Goal: Transaction & Acquisition: Book appointment/travel/reservation

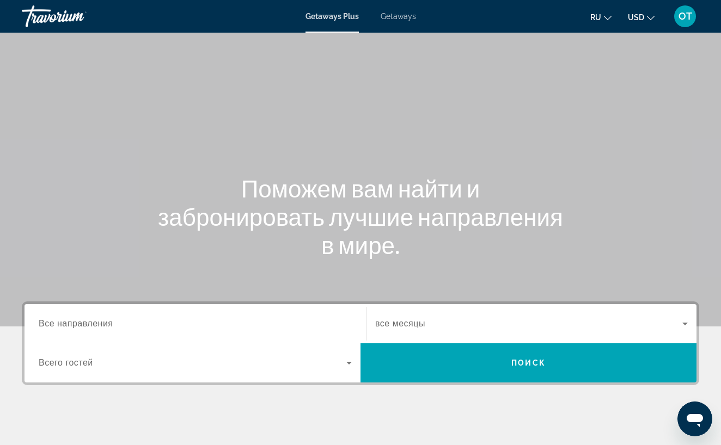
click at [46, 323] on span "Все направления" at bounding box center [76, 323] width 75 height 9
click at [46, 323] on input "Destination Все направления" at bounding box center [195, 324] width 313 height 13
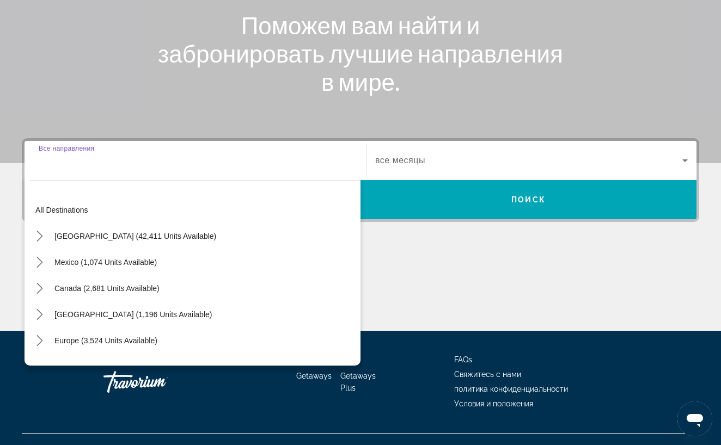
scroll to position [182, 0]
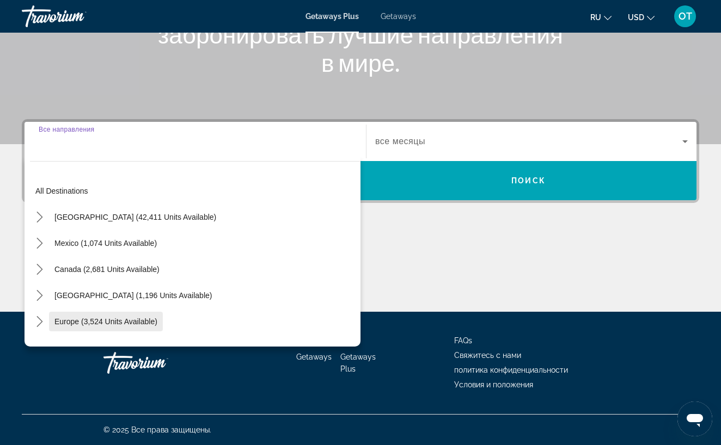
click at [72, 320] on span "Europe (3,524 units available)" at bounding box center [105, 321] width 103 height 9
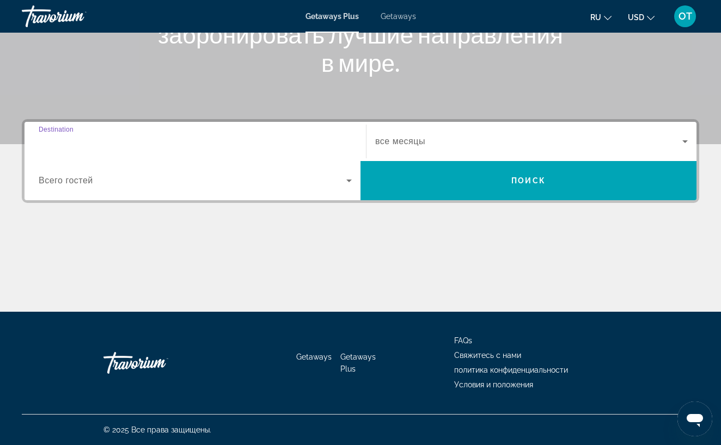
type input "**********"
click at [687, 141] on icon "Search widget" at bounding box center [684, 141] width 5 height 3
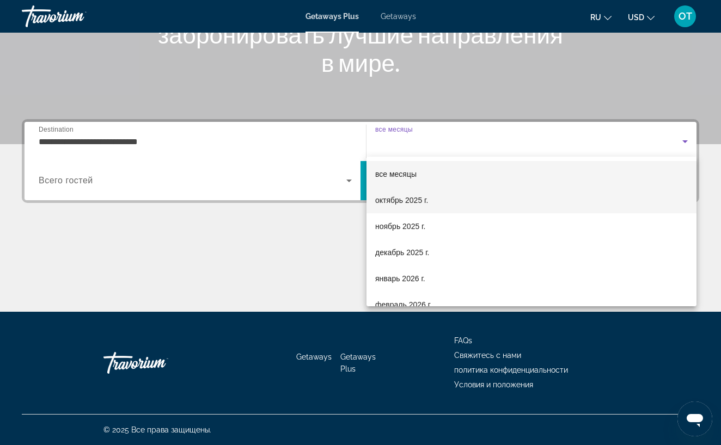
click at [479, 203] on mat-option "октябрь 2025 г." at bounding box center [531, 200] width 330 height 26
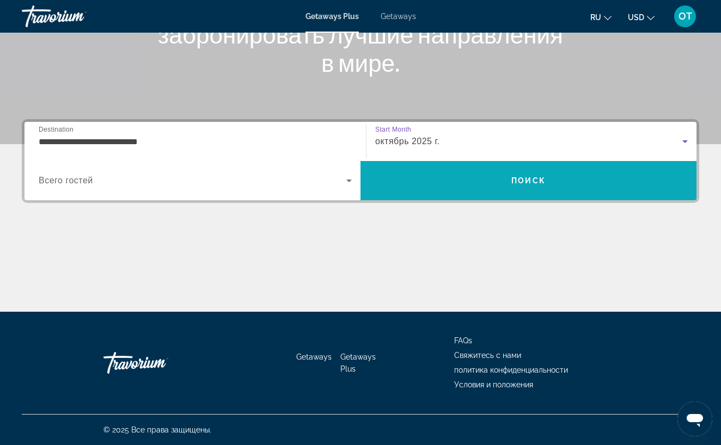
click at [491, 190] on span "Search" at bounding box center [528, 181] width 336 height 26
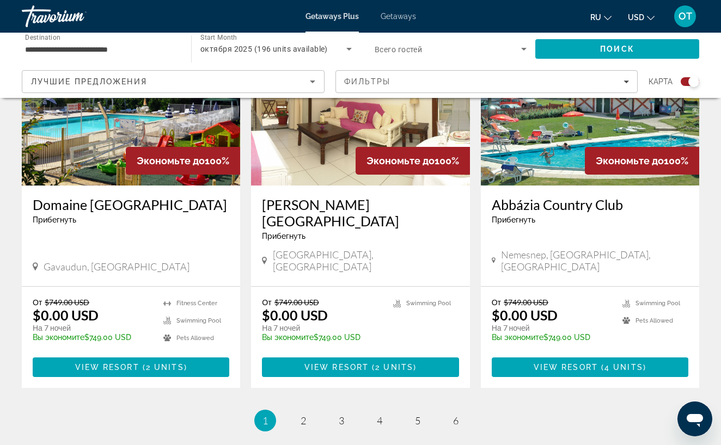
scroll to position [1619, 0]
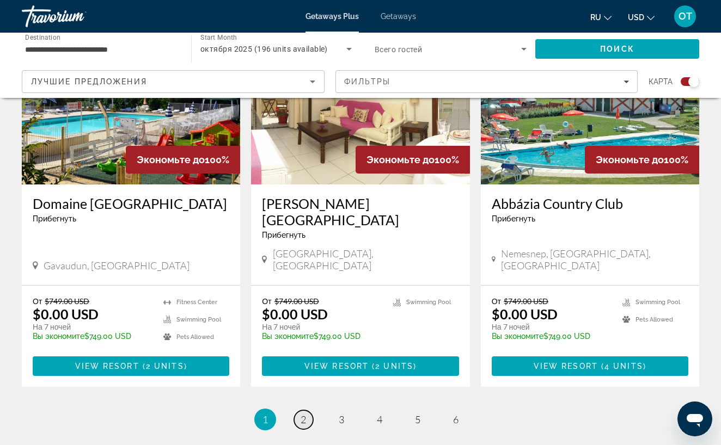
click at [303, 414] on span "2" at bounding box center [303, 420] width 5 height 12
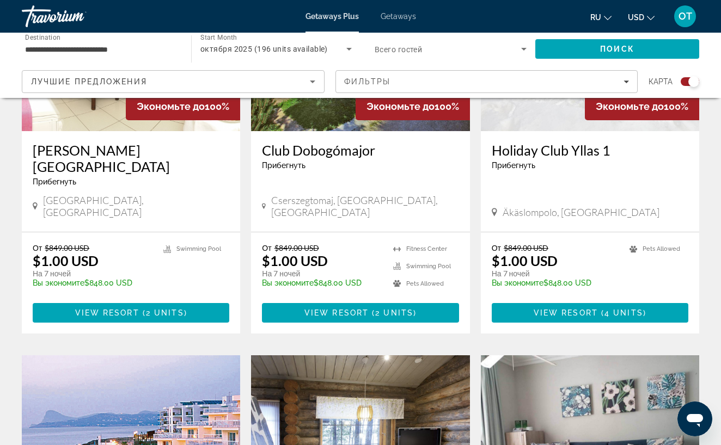
scroll to position [510, 0]
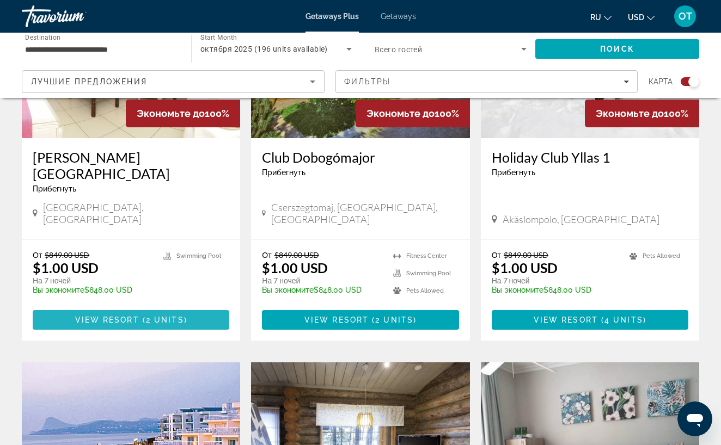
click at [132, 316] on span "View Resort" at bounding box center [107, 320] width 64 height 9
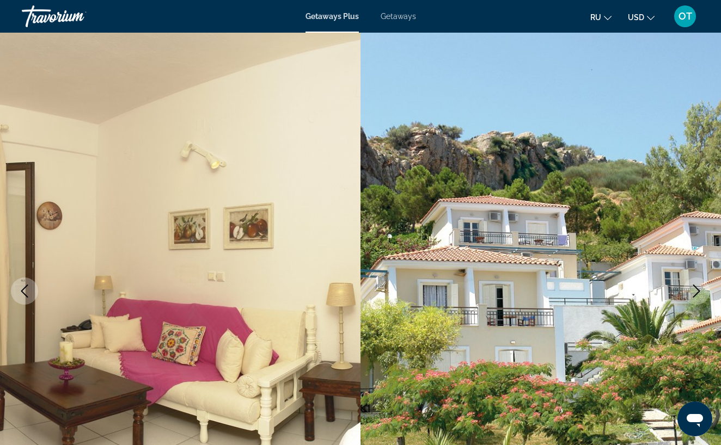
click at [696, 289] on icon "Next image" at bounding box center [696, 291] width 13 height 13
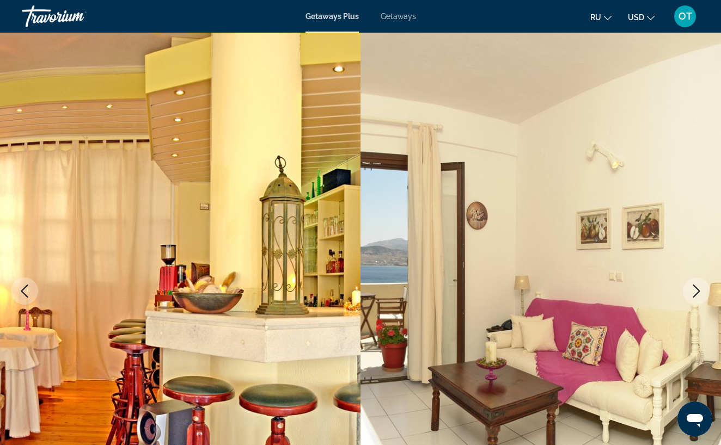
click at [696, 289] on icon "Next image" at bounding box center [696, 291] width 13 height 13
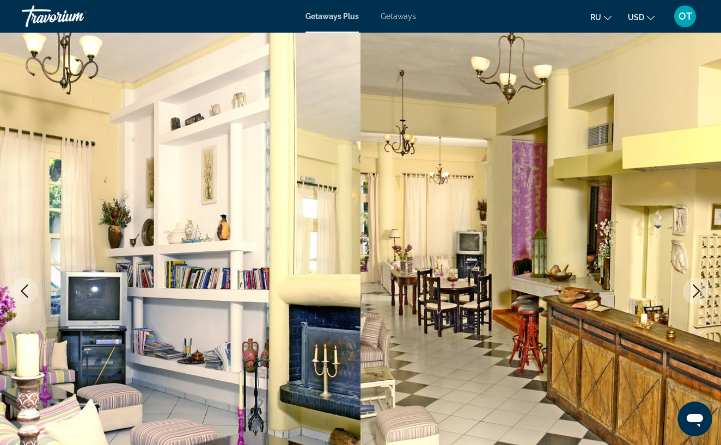
click at [696, 289] on icon "Next image" at bounding box center [696, 291] width 13 height 13
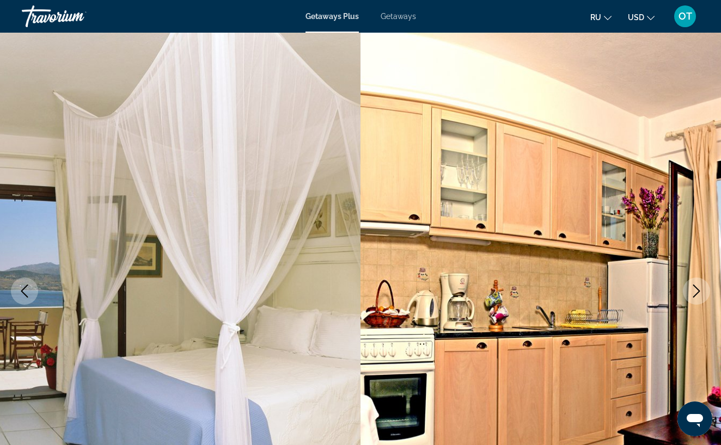
click at [696, 289] on icon "Next image" at bounding box center [696, 291] width 13 height 13
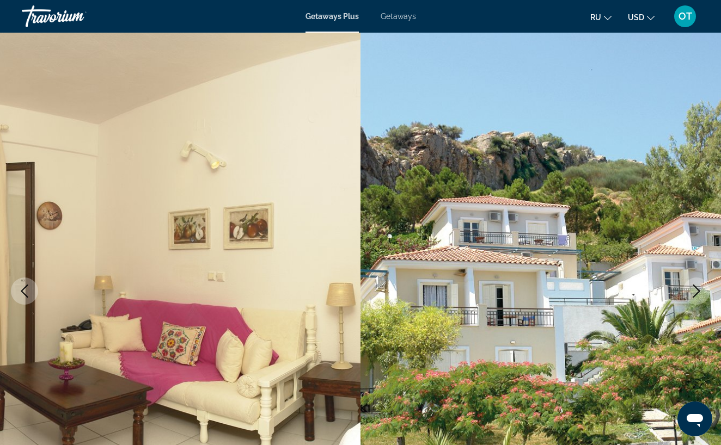
click at [696, 289] on icon "Next image" at bounding box center [696, 291] width 13 height 13
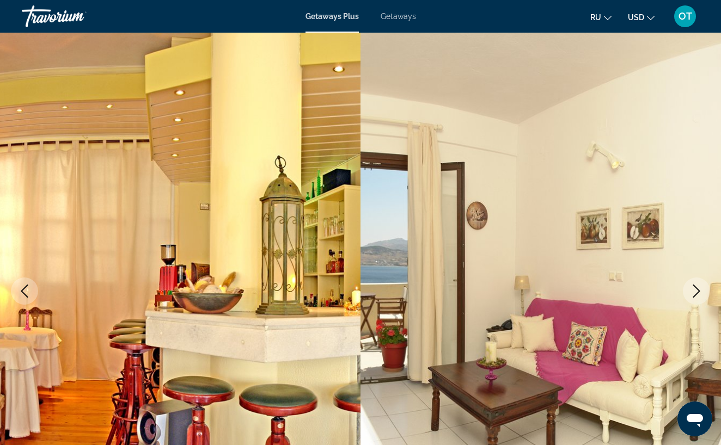
click at [696, 289] on icon "Next image" at bounding box center [696, 291] width 13 height 13
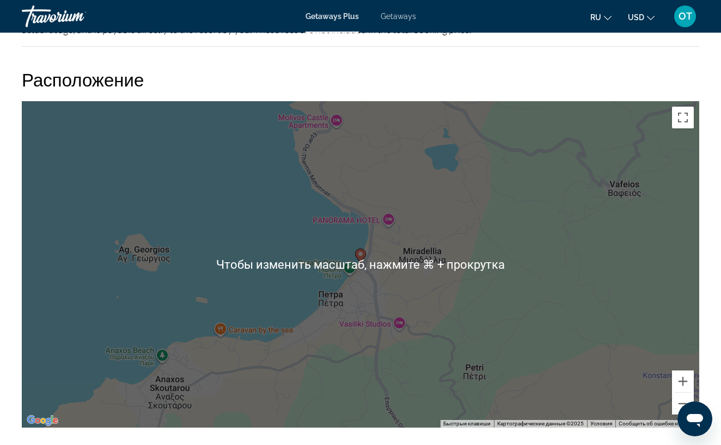
scroll to position [1524, 0]
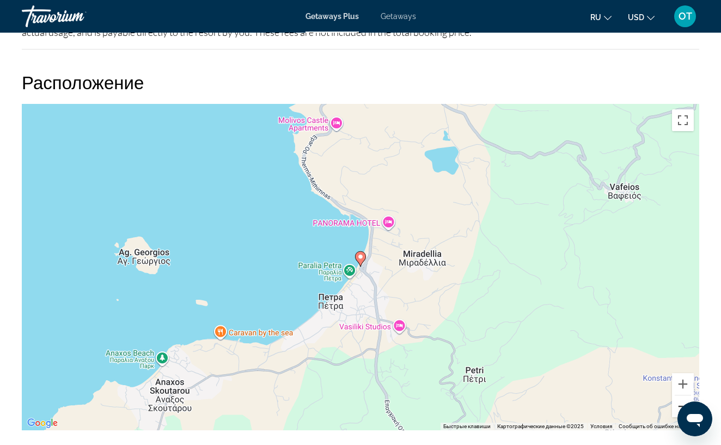
click at [684, 398] on button "Уменьшить" at bounding box center [683, 407] width 22 height 22
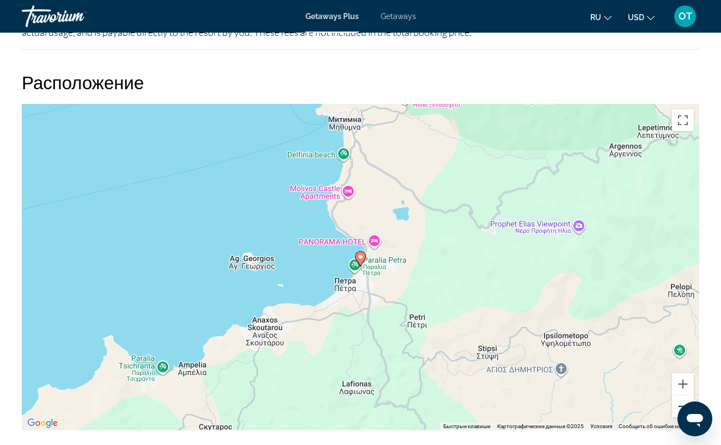
click at [684, 398] on button "Уменьшить" at bounding box center [683, 407] width 22 height 22
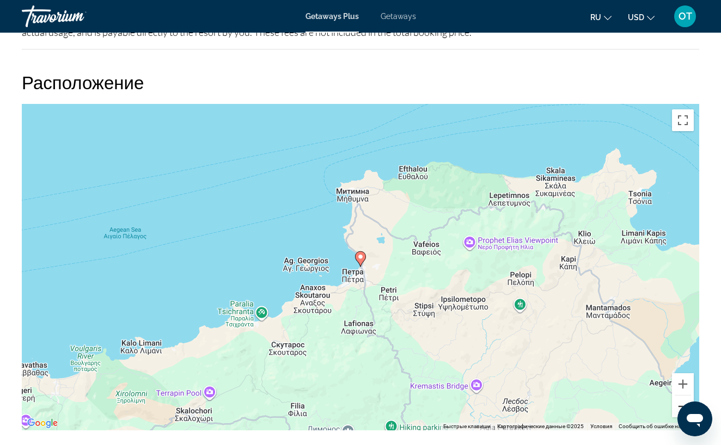
click at [684, 398] on button "Уменьшить" at bounding box center [683, 407] width 22 height 22
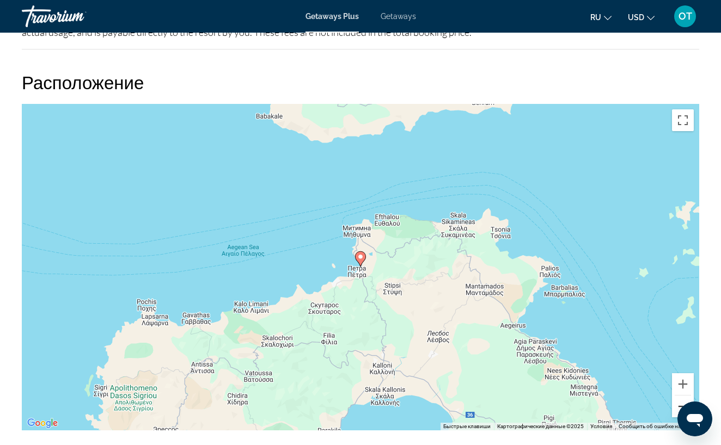
click at [684, 398] on button "Уменьшить" at bounding box center [683, 407] width 22 height 22
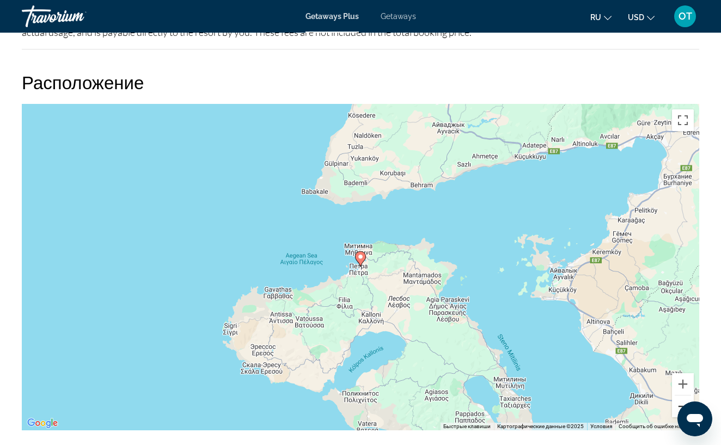
click at [684, 398] on button "Уменьшить" at bounding box center [683, 407] width 22 height 22
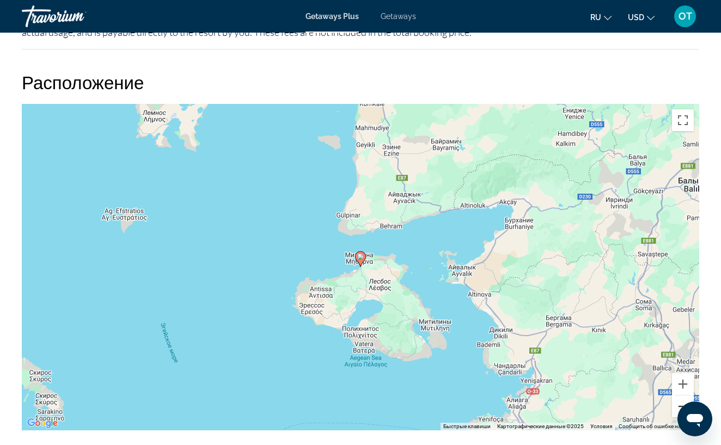
click at [684, 398] on button "Уменьшить" at bounding box center [683, 407] width 22 height 22
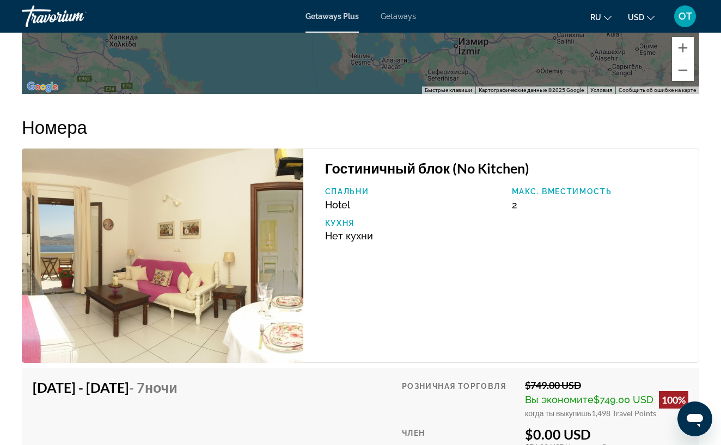
scroll to position [1837, 0]
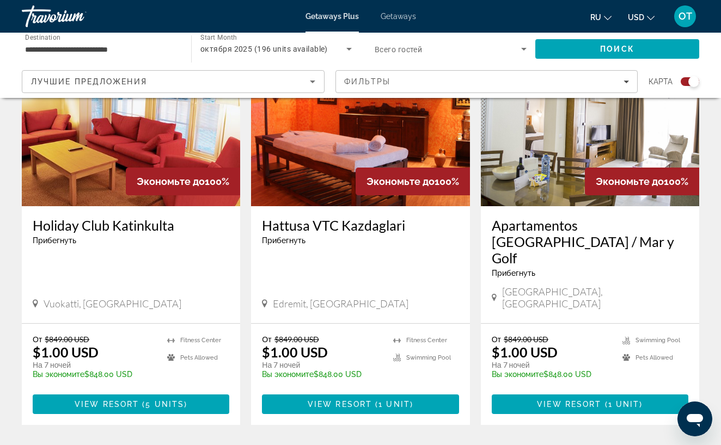
scroll to position [1612, 0]
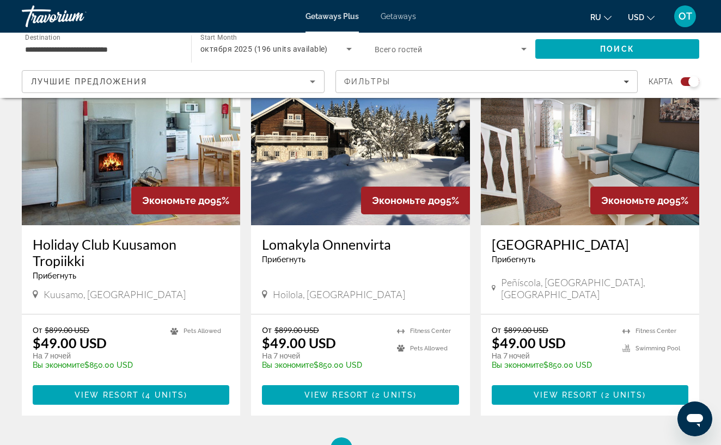
scroll to position [1591, 0]
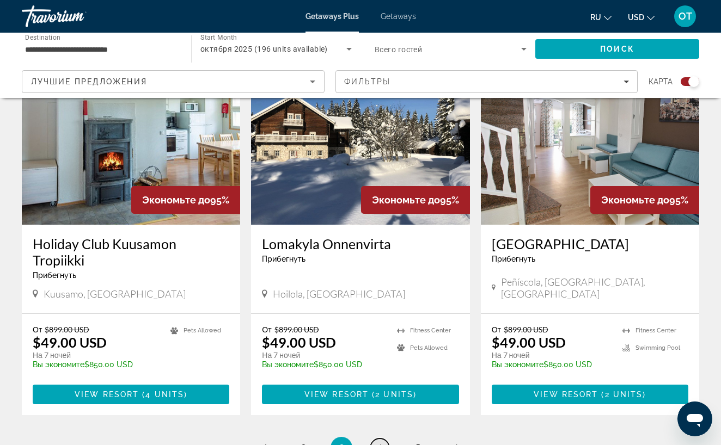
click at [381, 442] on span "4" at bounding box center [379, 448] width 5 height 12
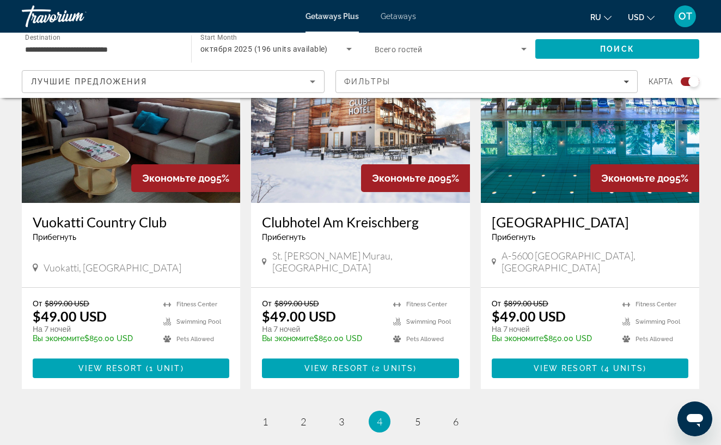
scroll to position [1642, 0]
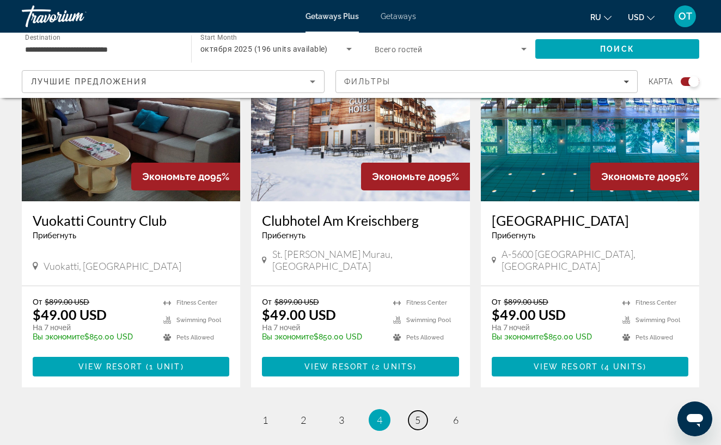
click at [421, 411] on link "page 5" at bounding box center [417, 420] width 19 height 19
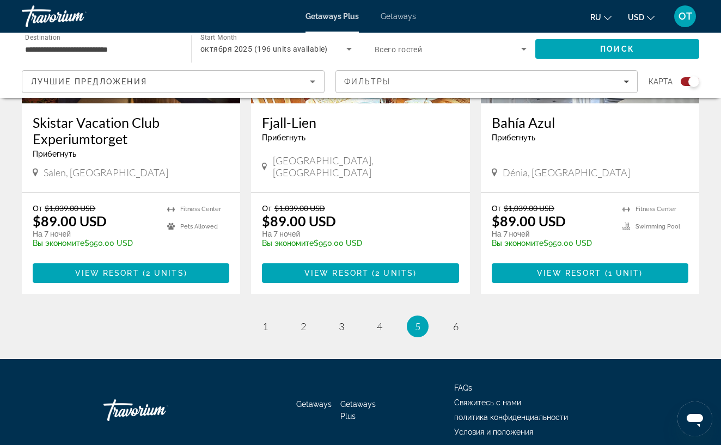
scroll to position [1697, 0]
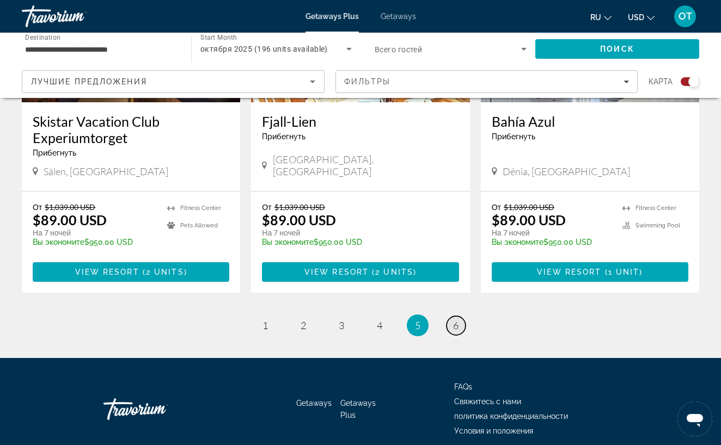
click at [458, 320] on span "6" at bounding box center [455, 326] width 5 height 12
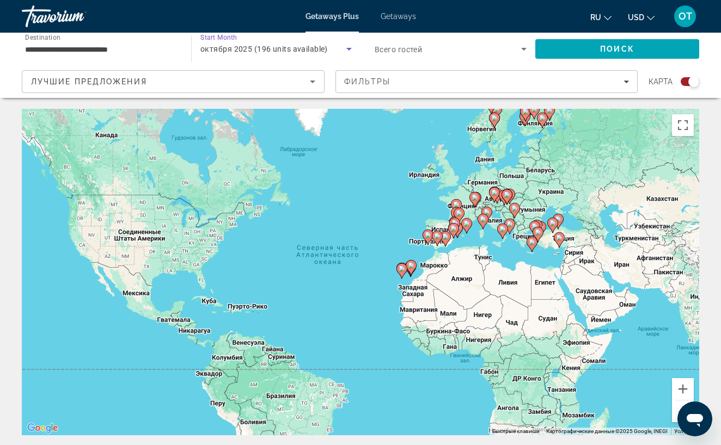
click at [317, 48] on span "октября 2025 (196 units available)" at bounding box center [263, 49] width 127 height 9
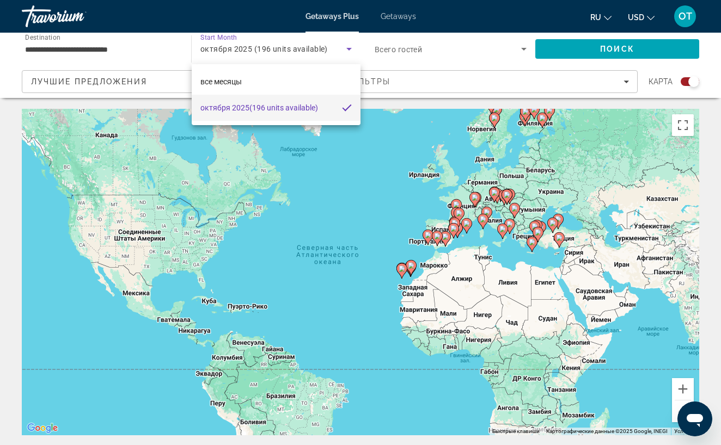
click at [148, 53] on div at bounding box center [360, 222] width 721 height 445
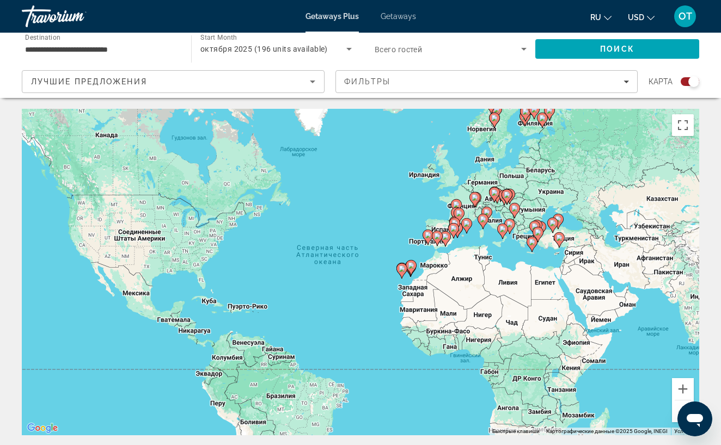
click at [290, 53] on span "октября 2025 (196 units available)" at bounding box center [263, 49] width 127 height 9
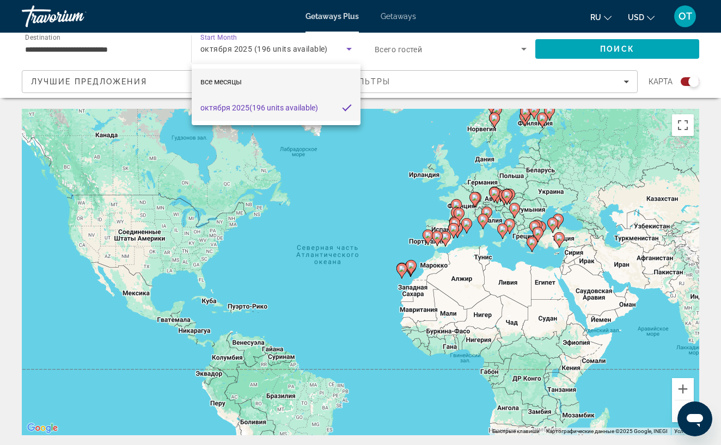
click at [292, 84] on mat-option "все месяцы" at bounding box center [276, 82] width 169 height 26
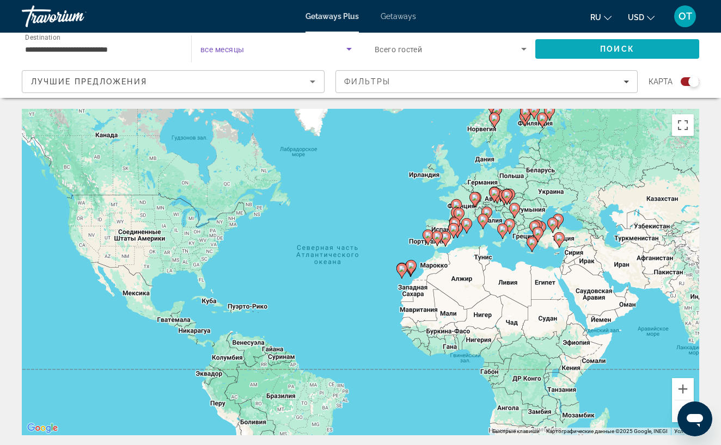
click at [631, 48] on span "Поиск" at bounding box center [617, 49] width 34 height 9
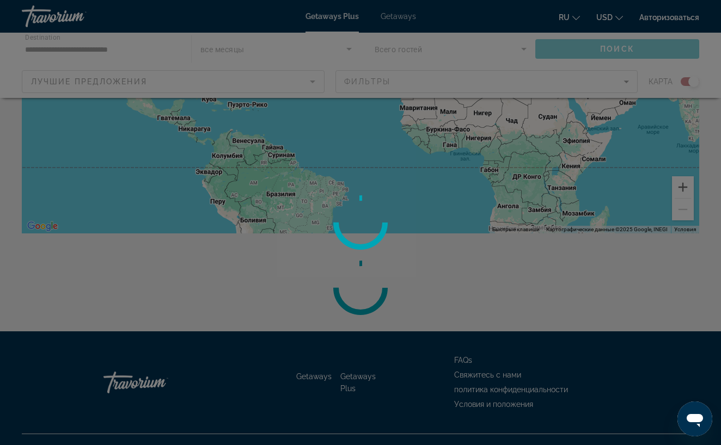
scroll to position [222, 0]
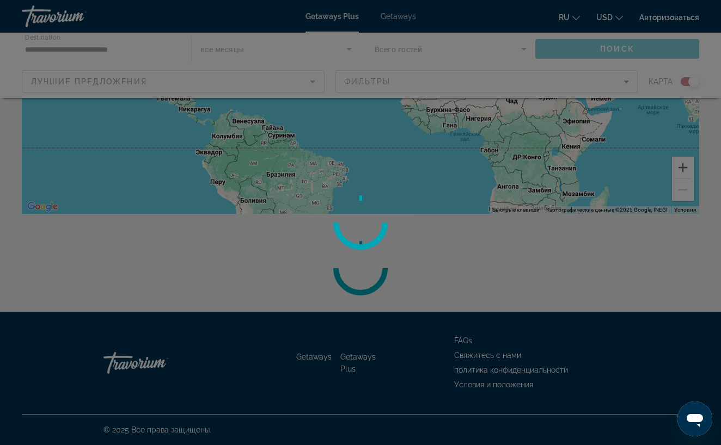
click at [395, 19] on div at bounding box center [360, 222] width 721 height 445
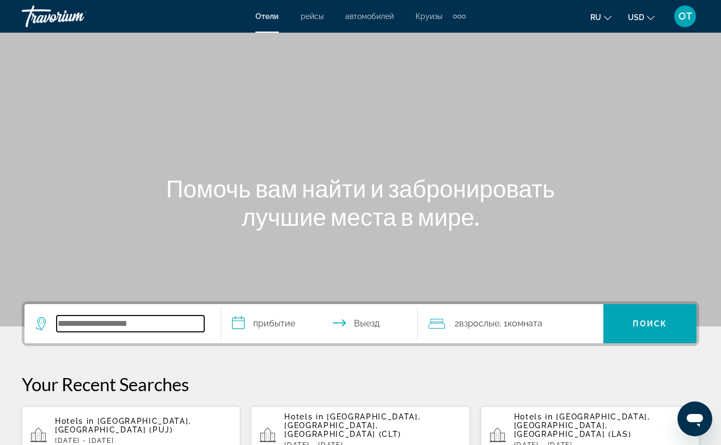
click at [126, 328] on input "Search hotel destination" at bounding box center [131, 324] width 148 height 16
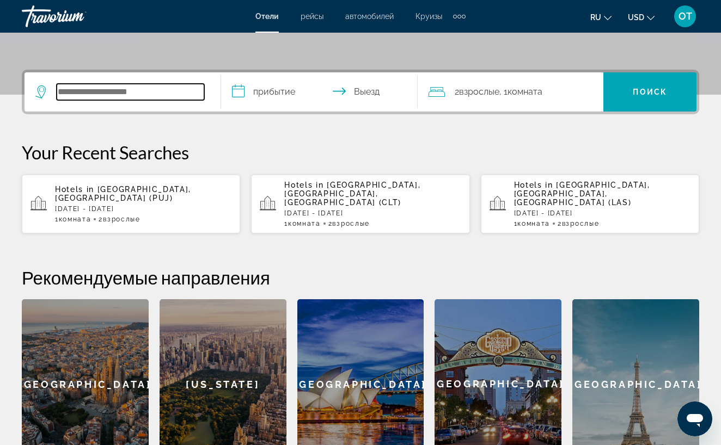
scroll to position [266, 0]
